Goal: Information Seeking & Learning: Learn about a topic

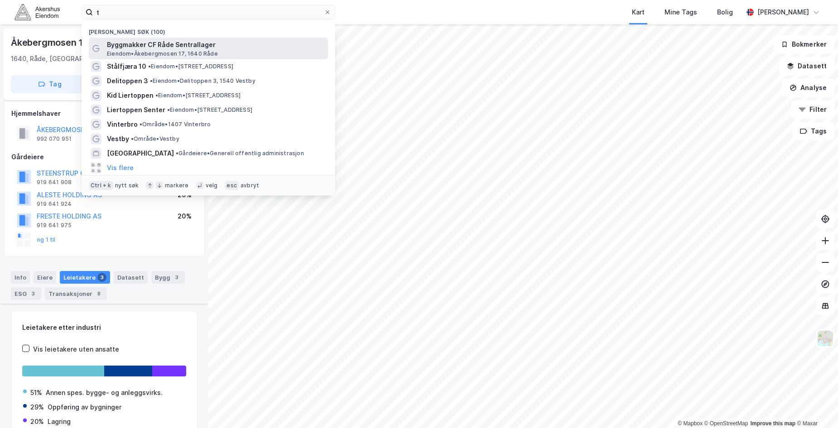
scroll to position [192, 0]
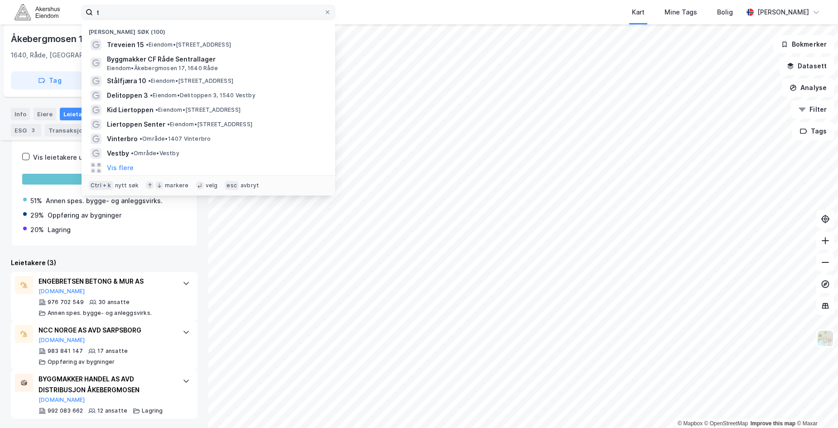
drag, startPoint x: 112, startPoint y: 12, endPoint x: 86, endPoint y: 13, distance: 25.8
click at [86, 13] on label "t" at bounding box center [208, 12] width 254 height 14
type input "øster aker vei"
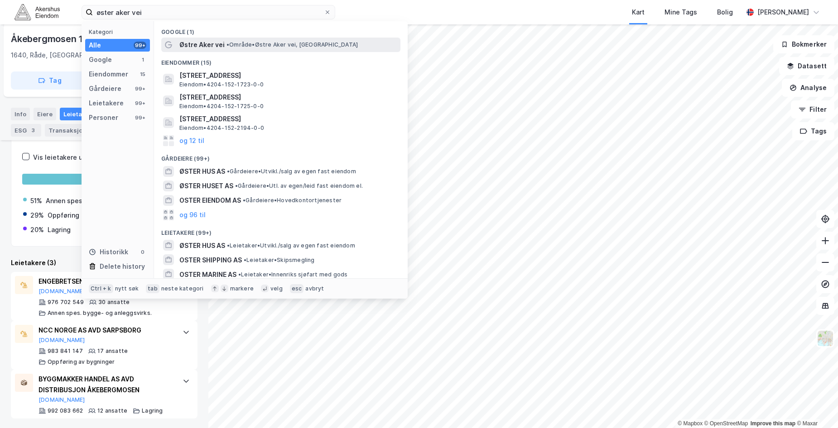
click at [218, 42] on span "Østre Aker vei" at bounding box center [201, 44] width 45 height 11
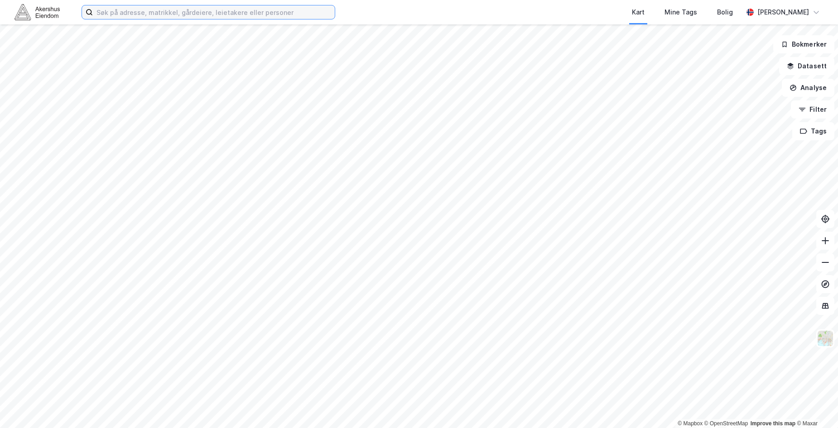
click at [158, 17] on input at bounding box center [214, 12] width 242 height 14
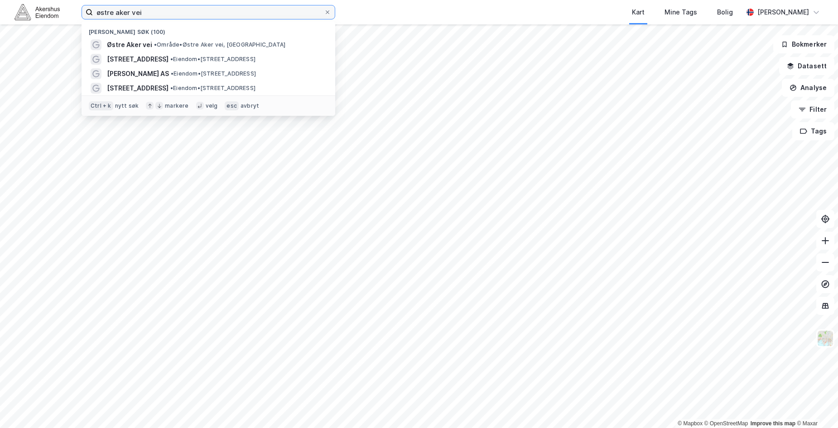
type input "østre aker vei"
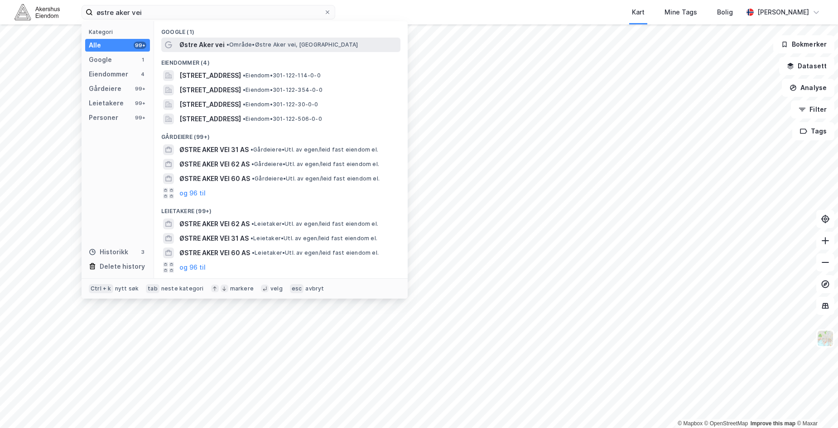
click at [192, 44] on span "Østre Aker vei" at bounding box center [201, 44] width 45 height 11
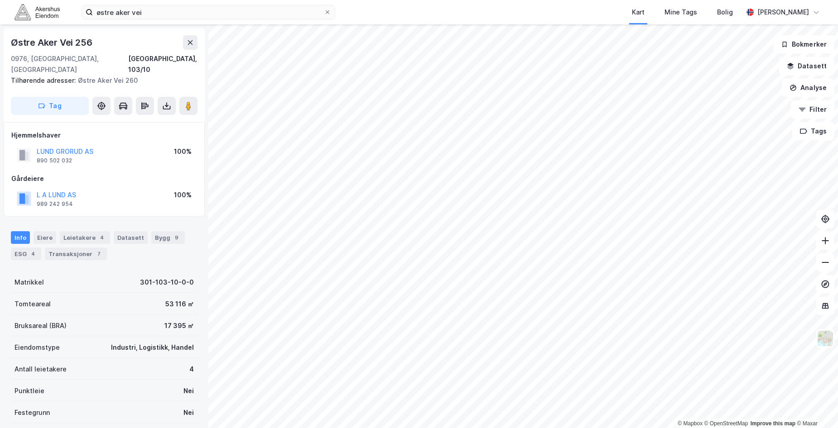
click at [410, 13] on div "Kart Mine Tags Bolig" at bounding box center [560, 12] width 364 height 24
